Goal: Transaction & Acquisition: Obtain resource

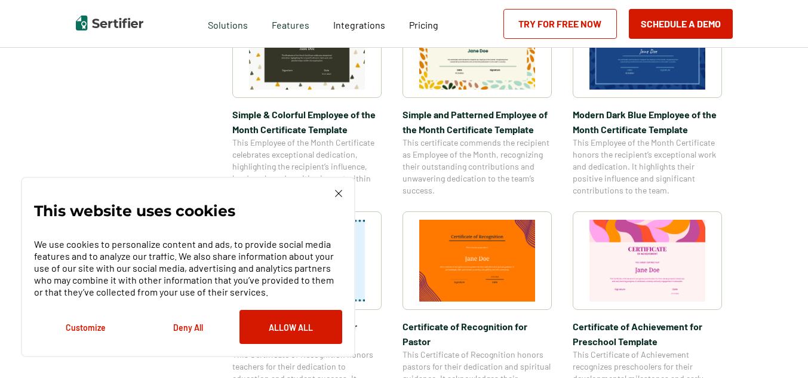
scroll to position [478, 0]
click at [335, 192] on img at bounding box center [338, 193] width 7 height 7
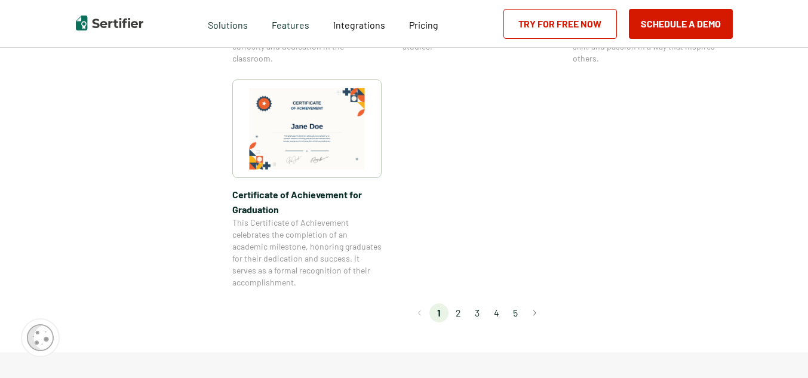
scroll to position [1075, 0]
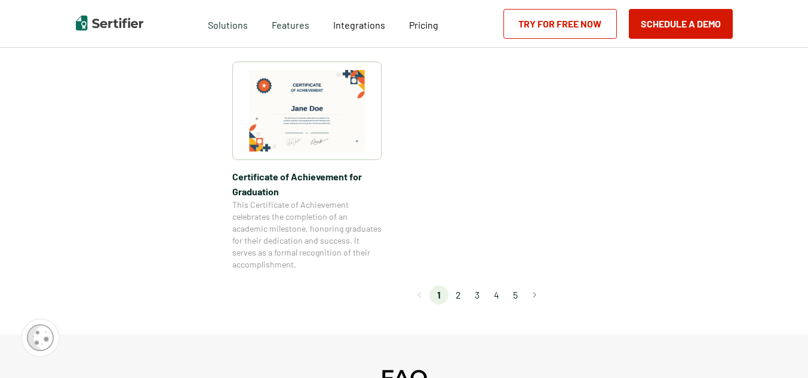
click at [459, 298] on li "2" at bounding box center [457, 294] width 19 height 19
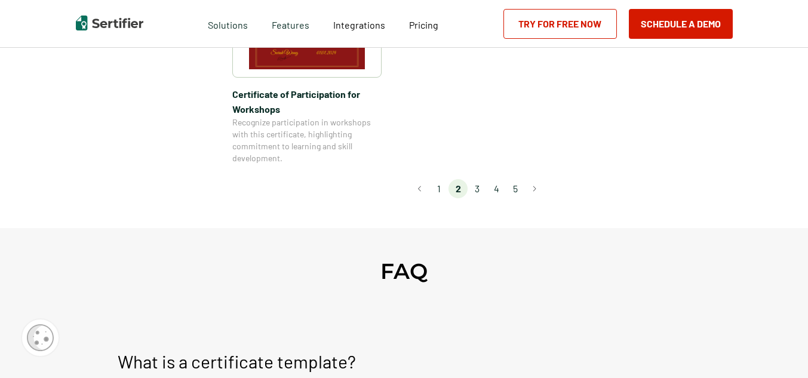
scroll to position [1194, 0]
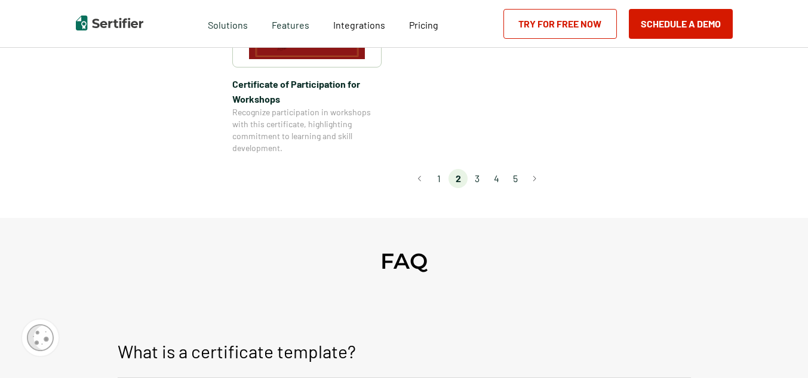
click at [477, 169] on li "3" at bounding box center [477, 178] width 19 height 19
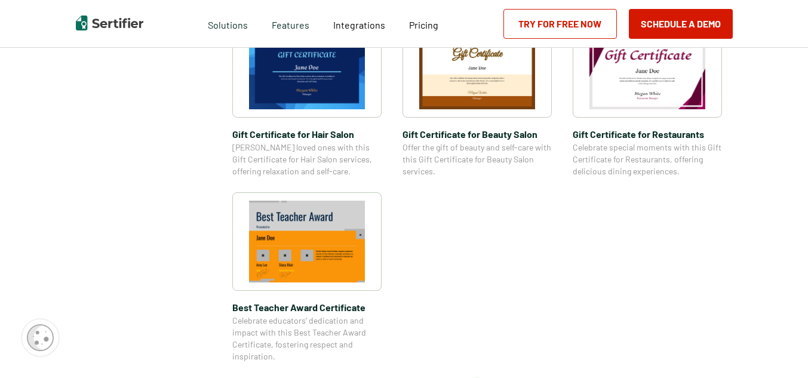
scroll to position [896, 0]
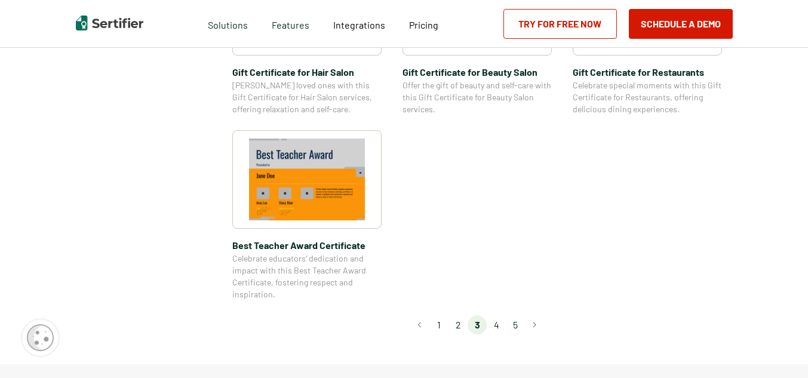
click at [497, 321] on li "4" at bounding box center [496, 324] width 19 height 19
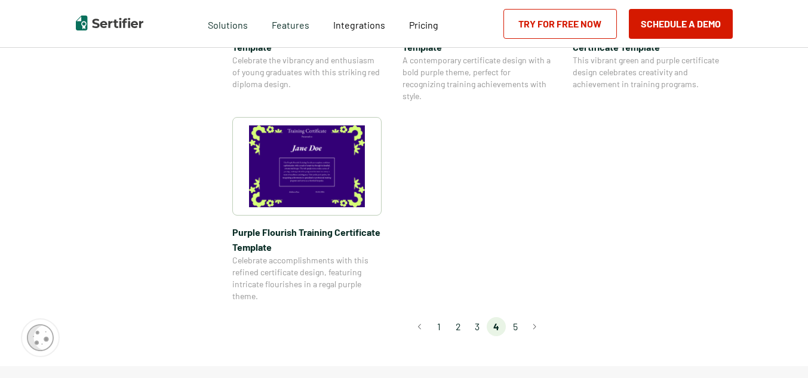
scroll to position [955, 0]
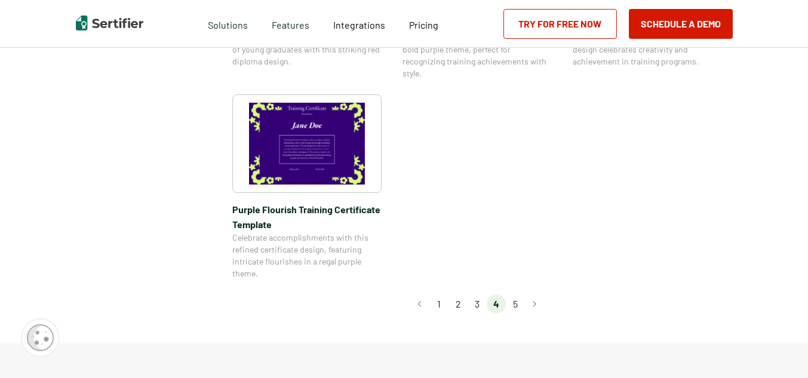
click at [518, 299] on li "5" at bounding box center [515, 303] width 19 height 19
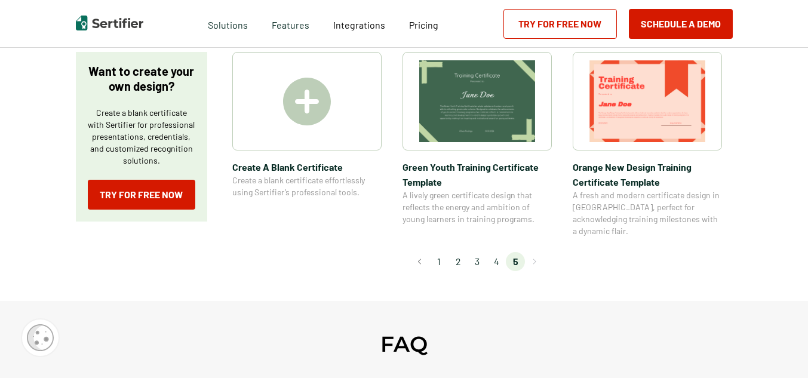
scroll to position [239, 0]
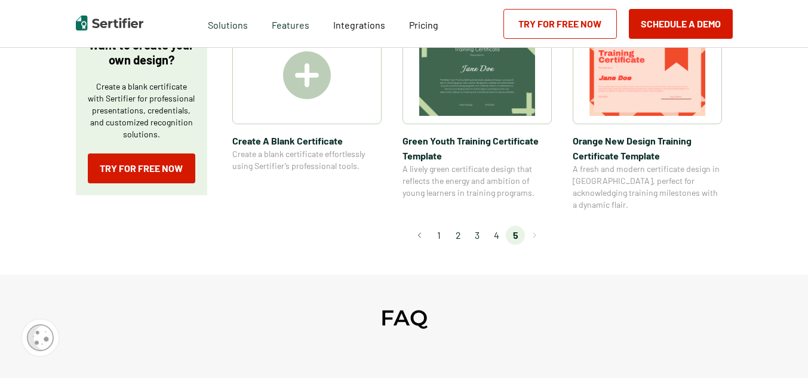
click at [502, 226] on li "4" at bounding box center [496, 235] width 19 height 19
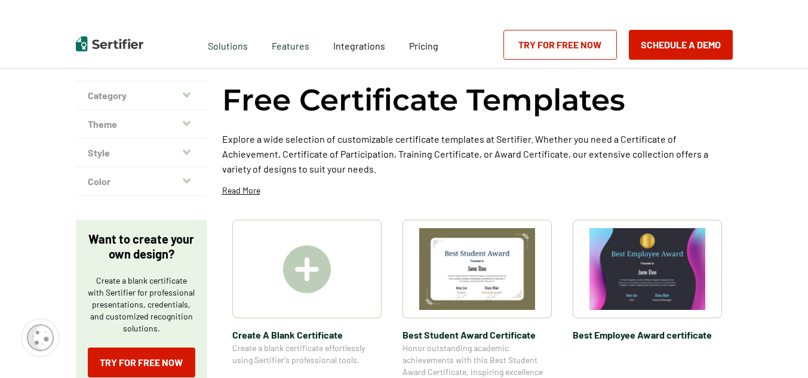
scroll to position [0, 0]
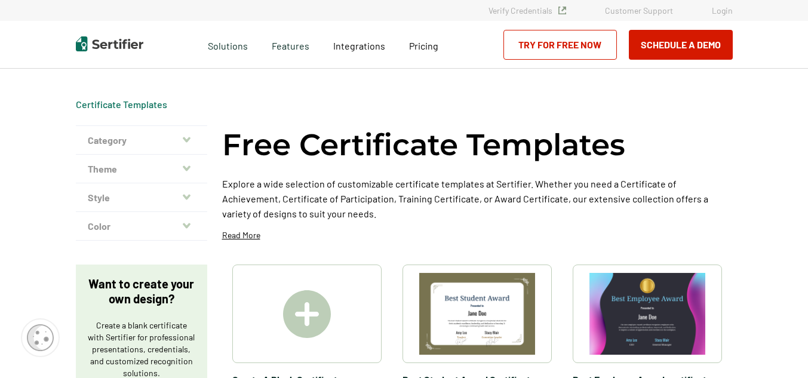
click at [647, 308] on img at bounding box center [647, 314] width 116 height 82
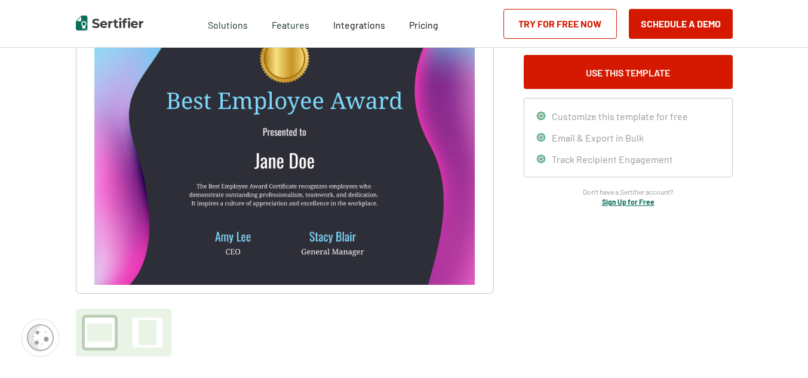
scroll to position [119, 0]
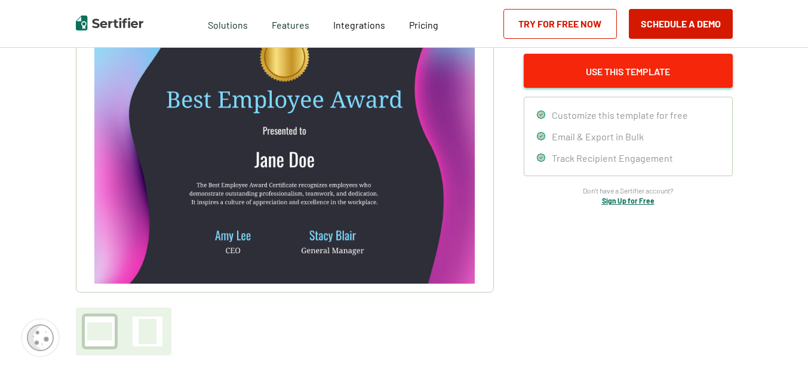
click at [623, 69] on button "Use This Template" at bounding box center [628, 71] width 209 height 34
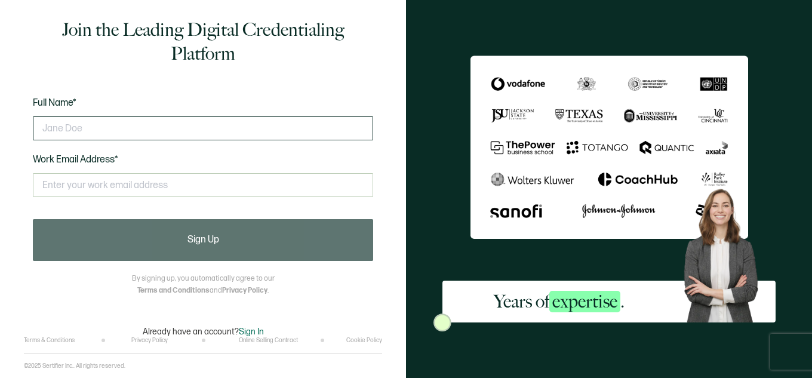
click at [198, 127] on input "text" at bounding box center [203, 128] width 340 height 24
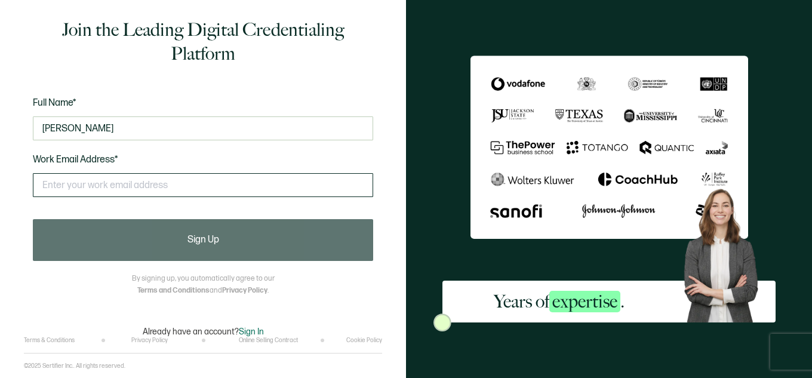
type input "John Campbell"
click at [183, 174] on input "text" at bounding box center [203, 185] width 340 height 24
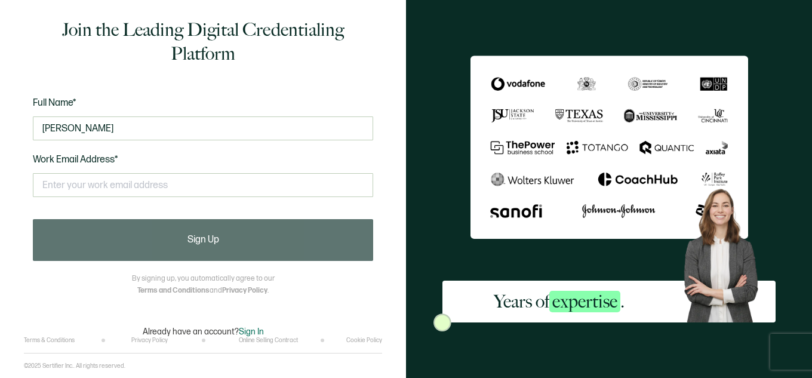
type input "jcampbell@pencoelectric.com"
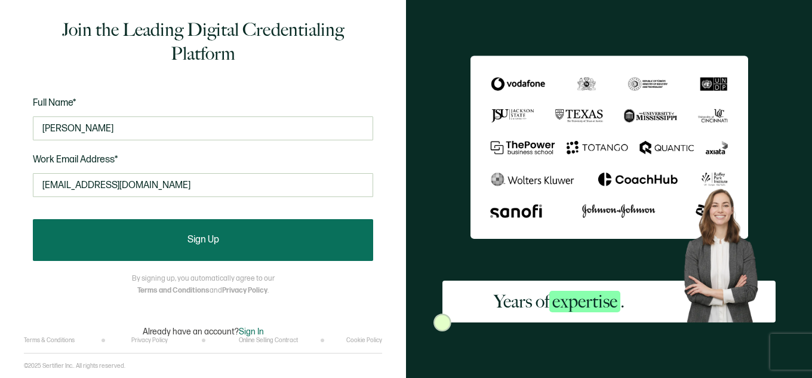
click at [195, 252] on button "Sign Up" at bounding box center [203, 240] width 340 height 42
